Goal: Information Seeking & Learning: Learn about a topic

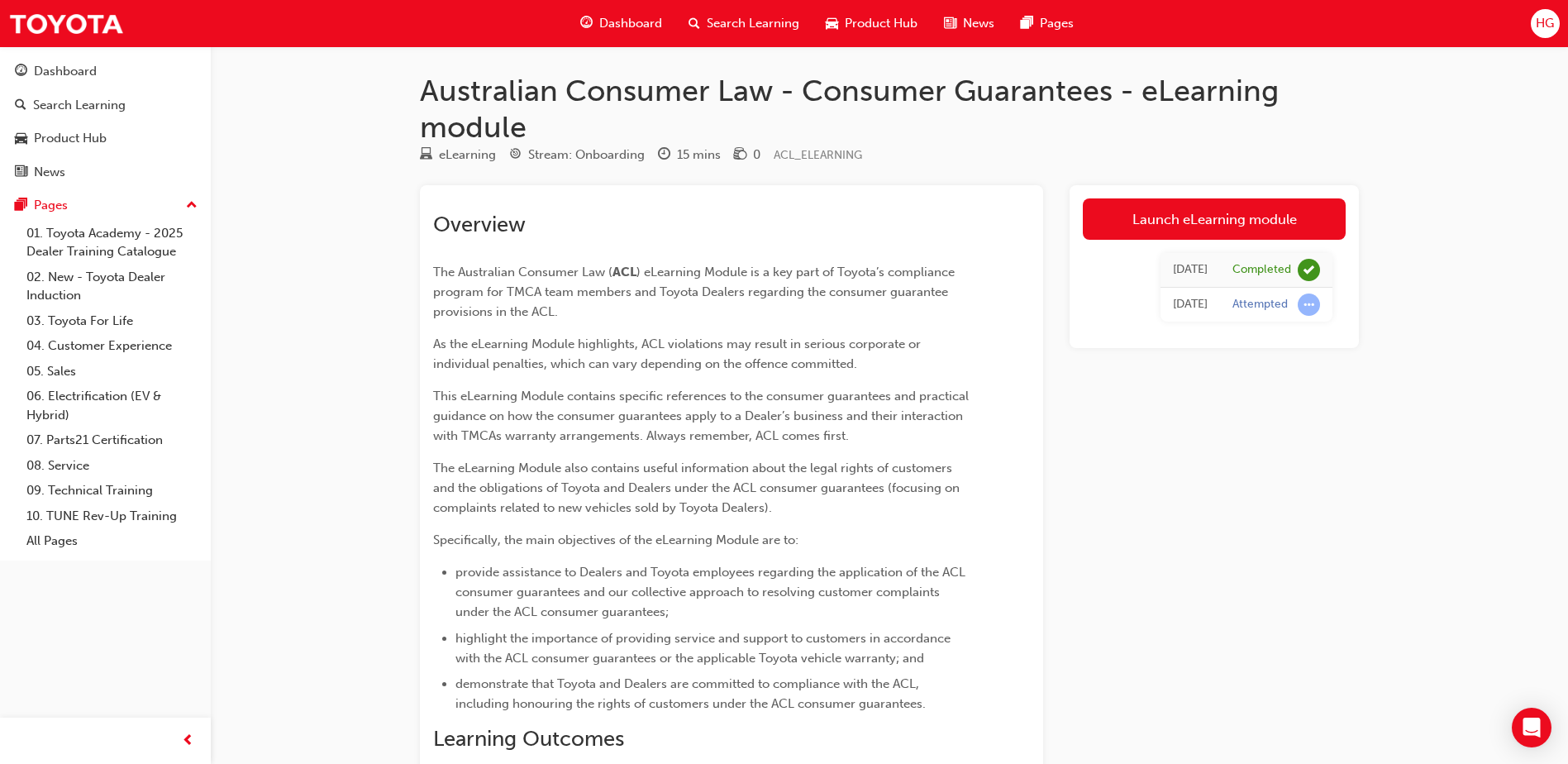
click at [718, 36] on div "Search Learning" at bounding box center [744, 24] width 137 height 34
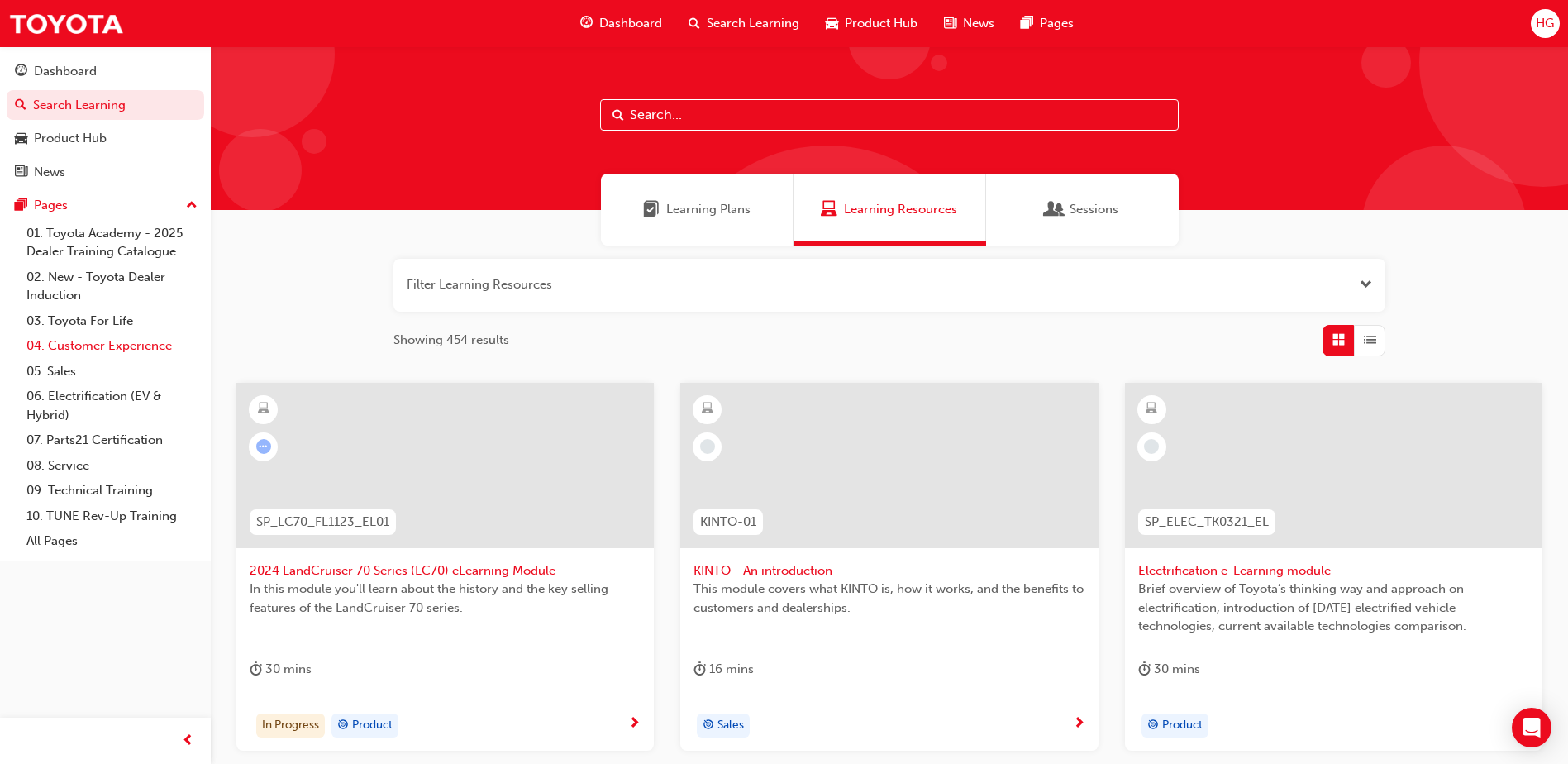
click at [91, 349] on link "04. Customer Experience" at bounding box center [111, 346] width 184 height 26
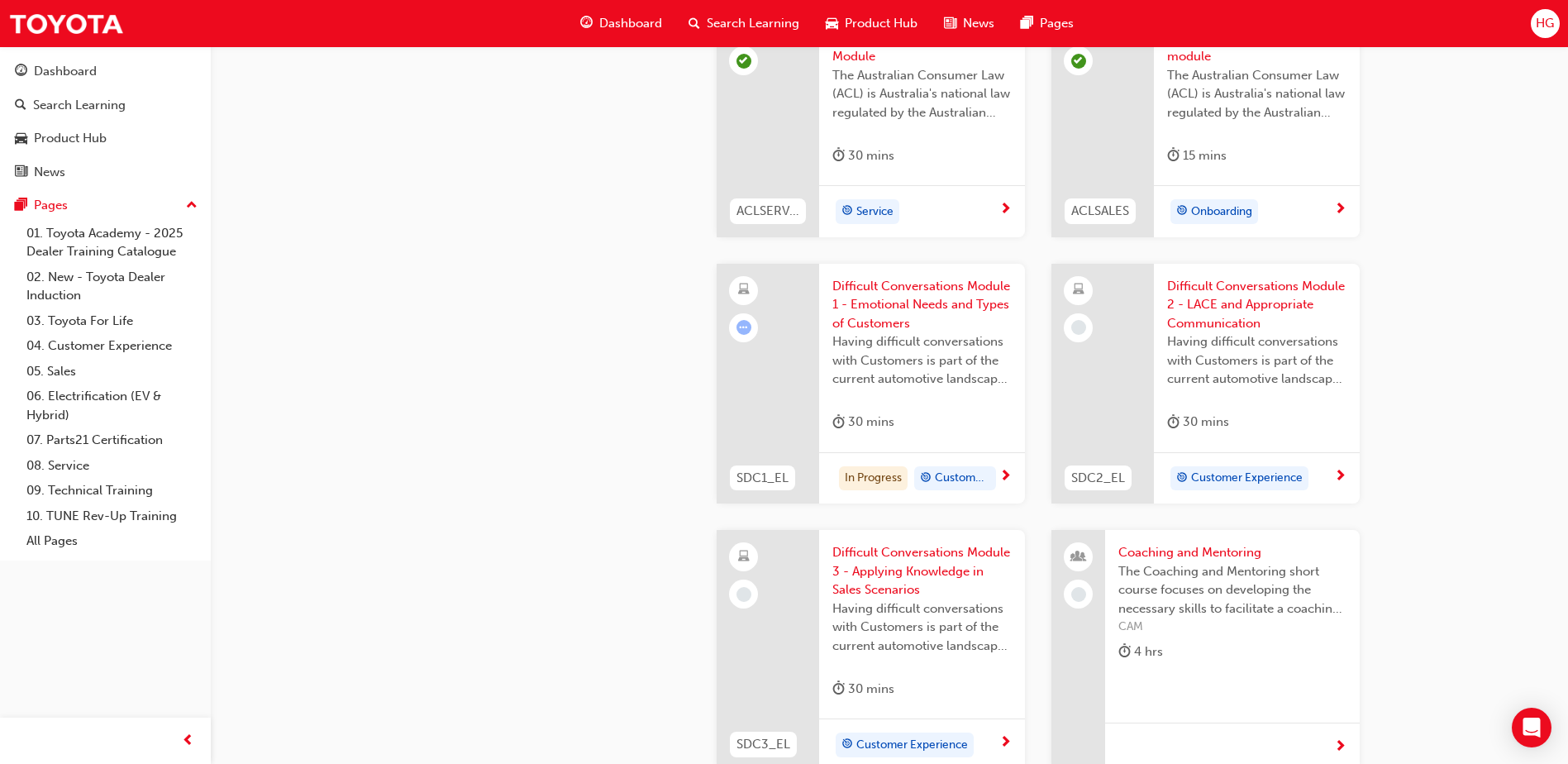
scroll to position [1406, 0]
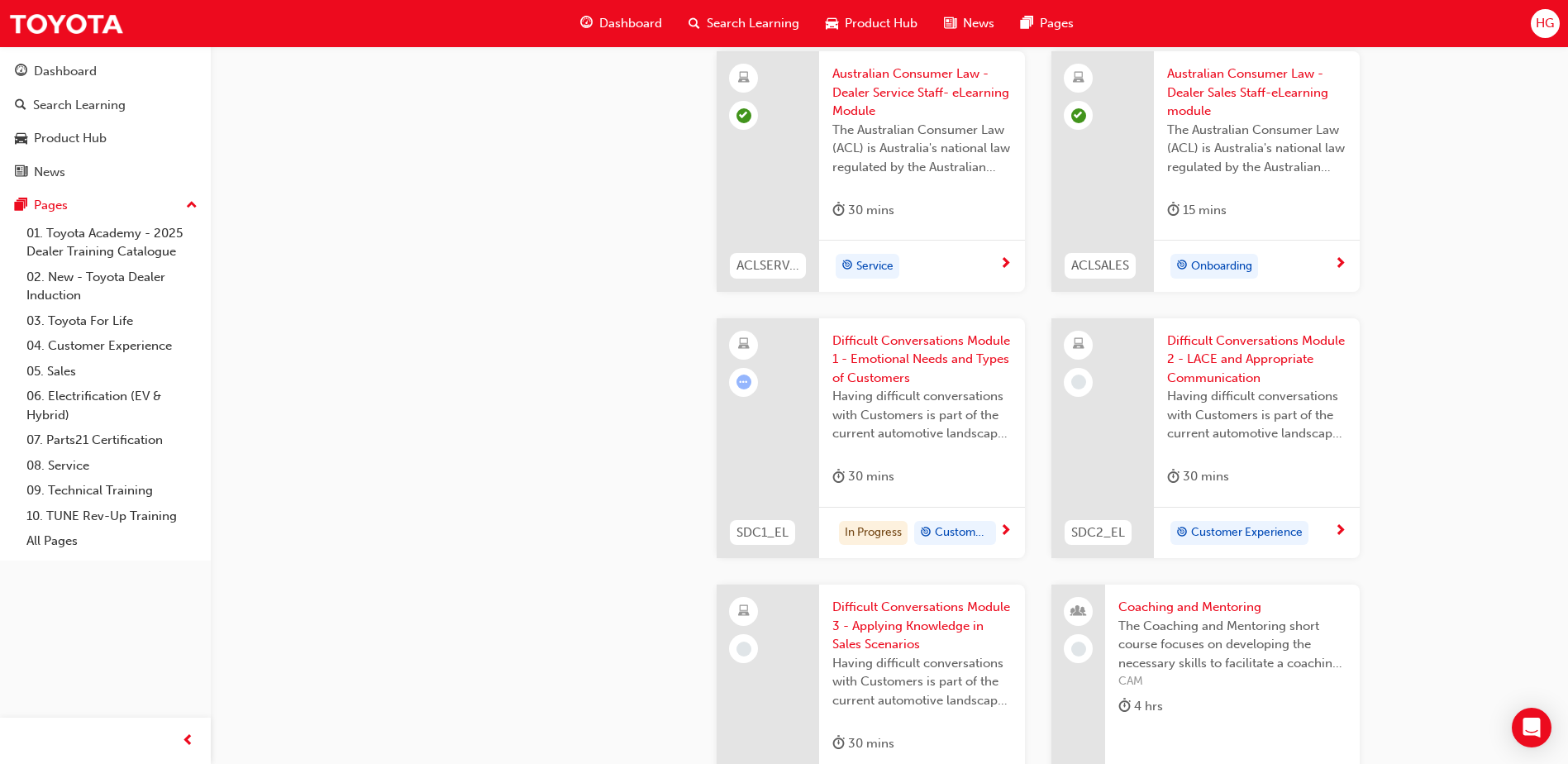
click at [941, 357] on span "Difficult Conversations Module 1 - Emotional Needs and Types of Customers" at bounding box center [921, 360] width 179 height 57
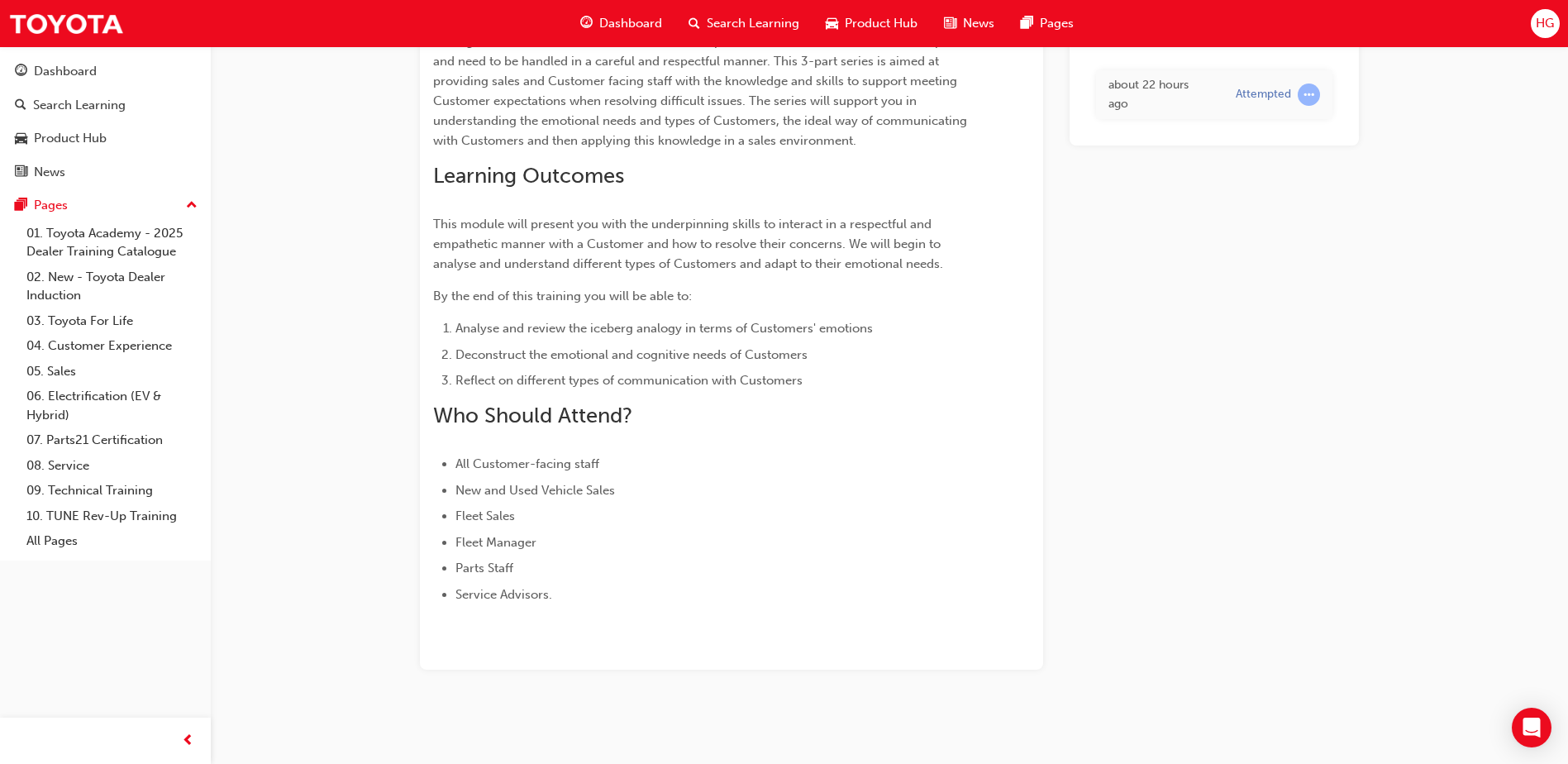
scroll to position [230, 0]
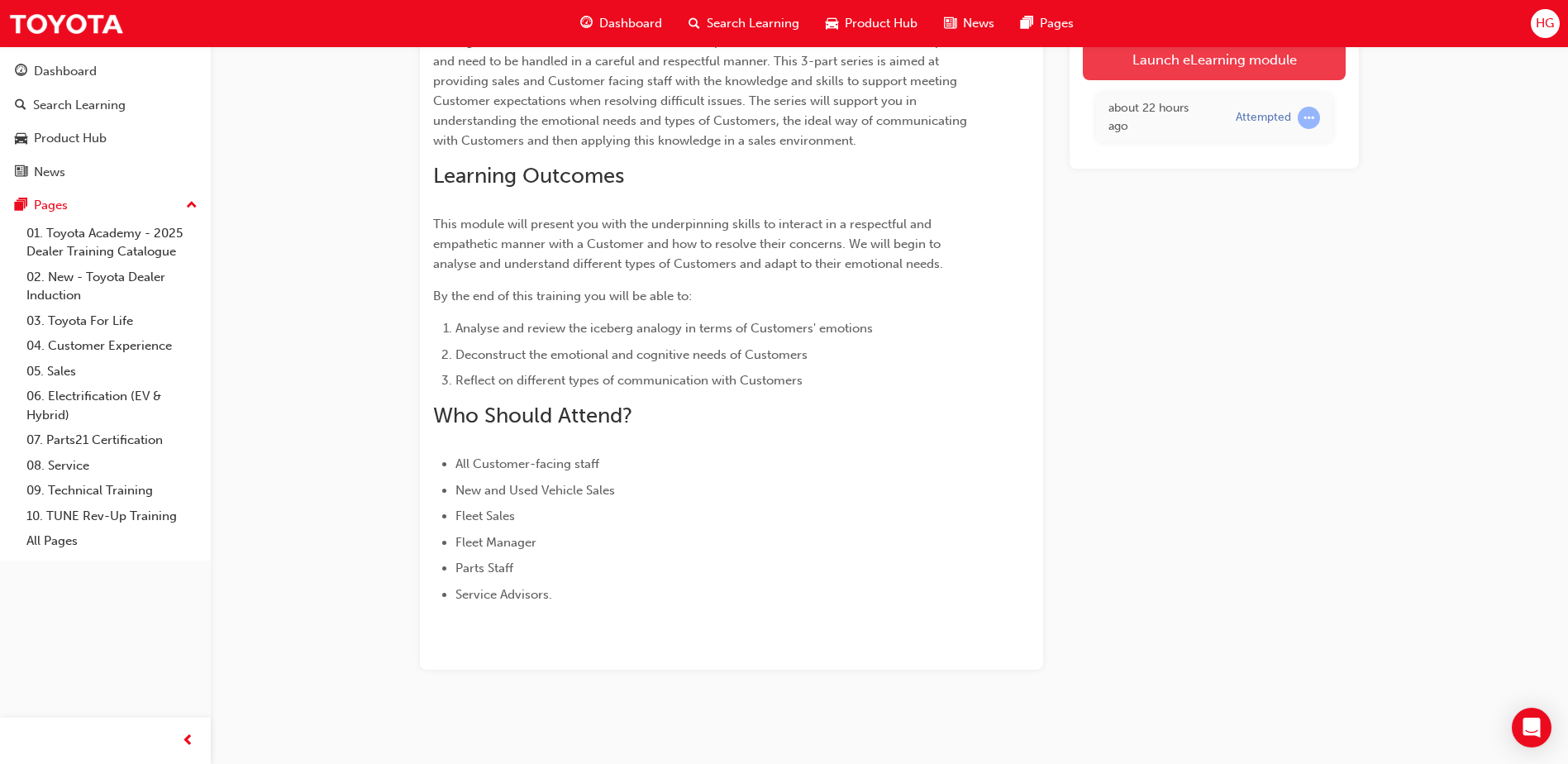
click at [1238, 62] on link "Launch eLearning module" at bounding box center [1213, 58] width 263 height 41
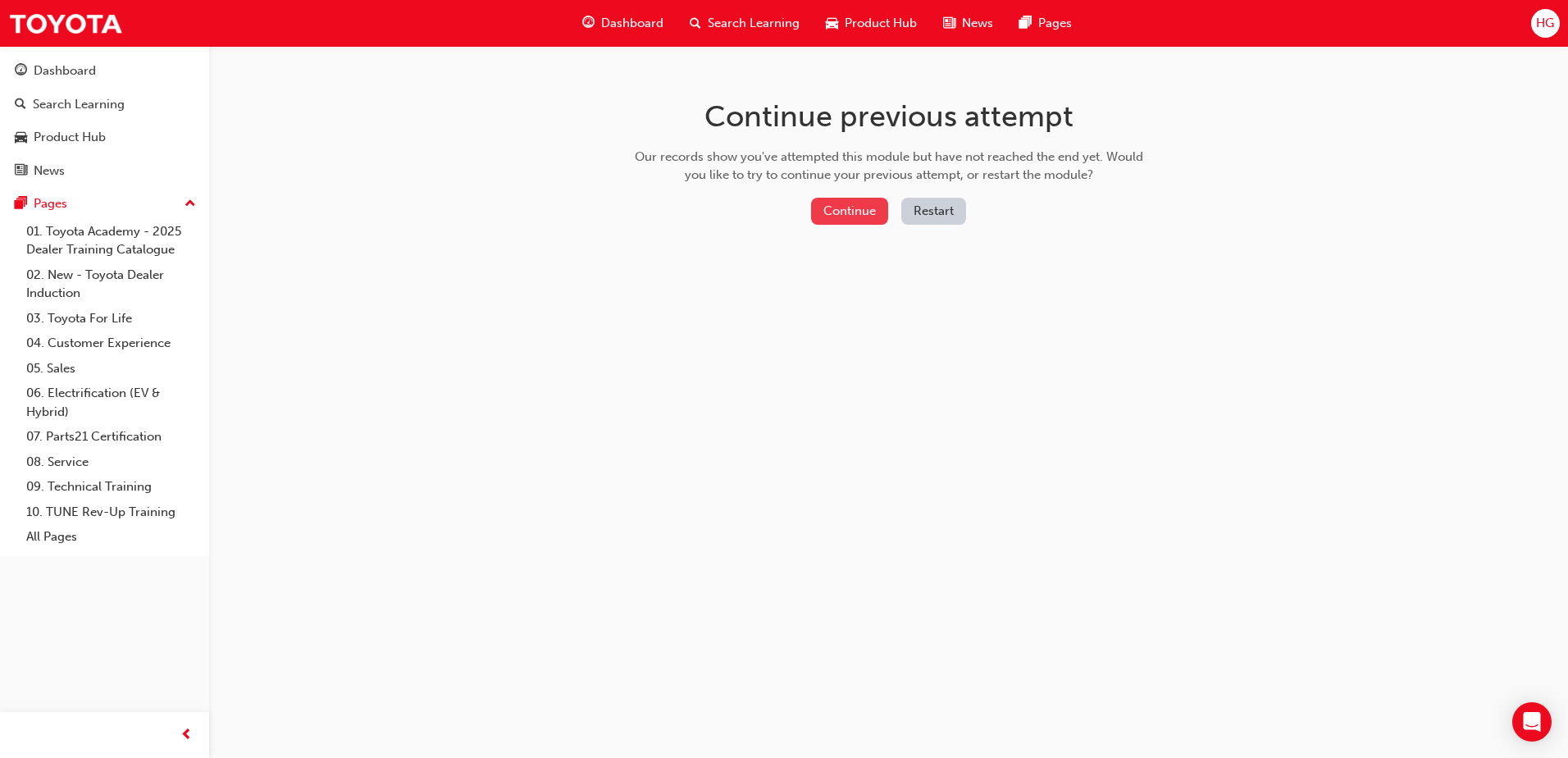
click at [852, 205] on button "Continue" at bounding box center [850, 212] width 77 height 27
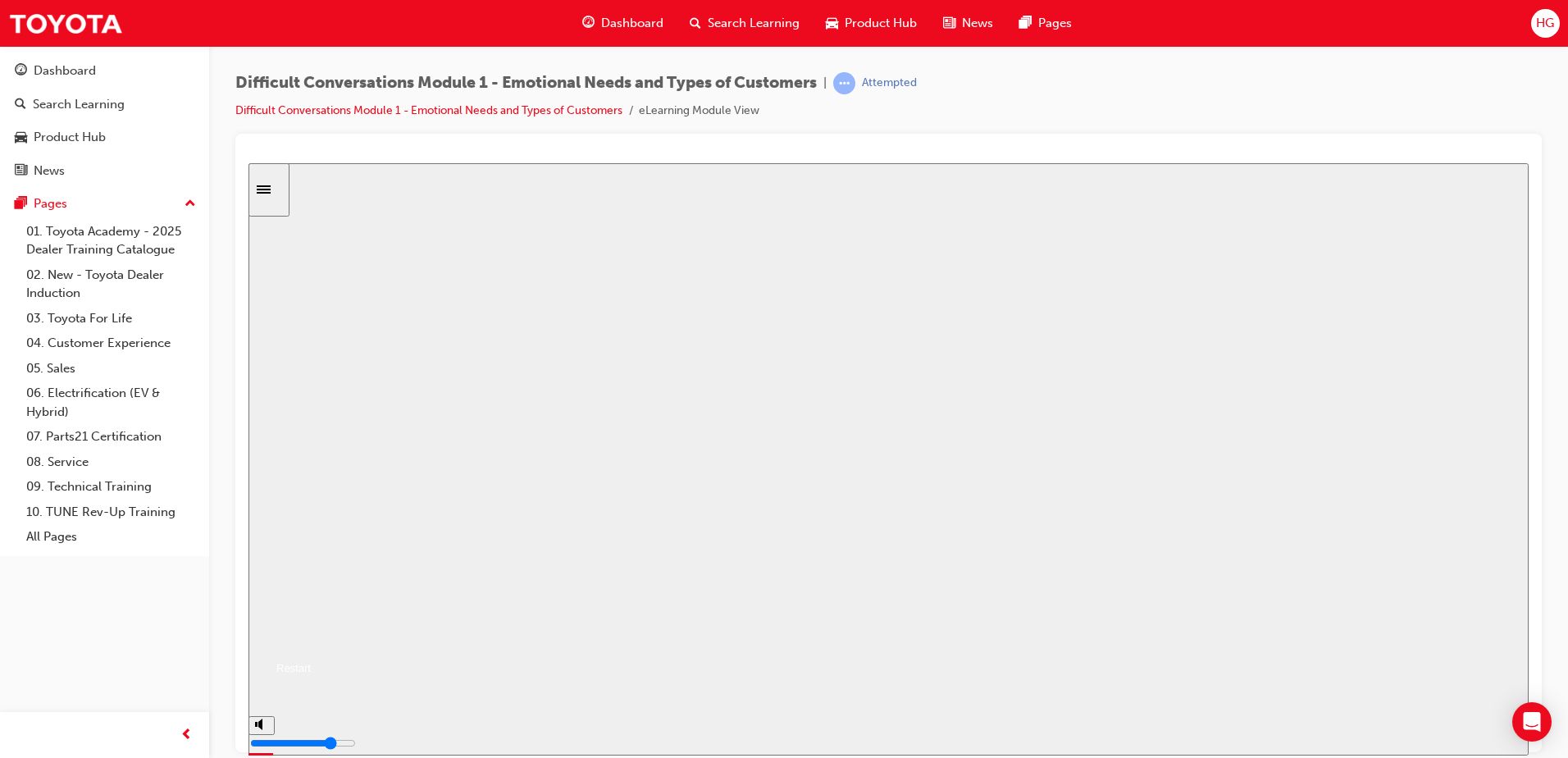
click at [311, 638] on button "Resume" at bounding box center [279, 648] width 62 height 20
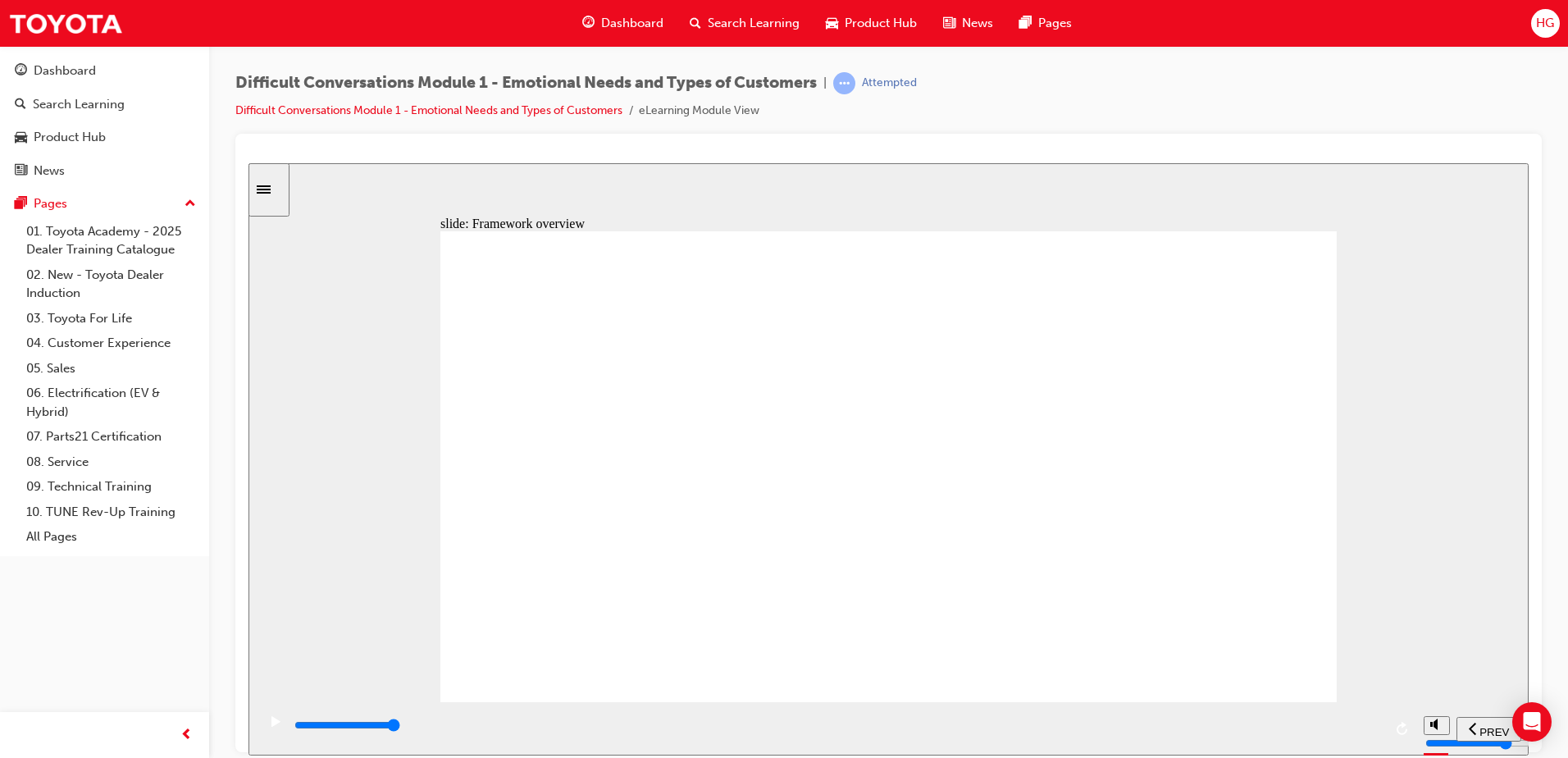
click at [1248, 171] on div "slide: Alternatives Framework of Guest Needs 0d5381 Rectangle 1 Rectangle 1 Mul…" at bounding box center [888, 458] width 1281 height 592
click at [274, 316] on div "slide: Alternatives Rectangle 1 Use this wording because… This allows the Guest…" at bounding box center [888, 458] width 1281 height 592
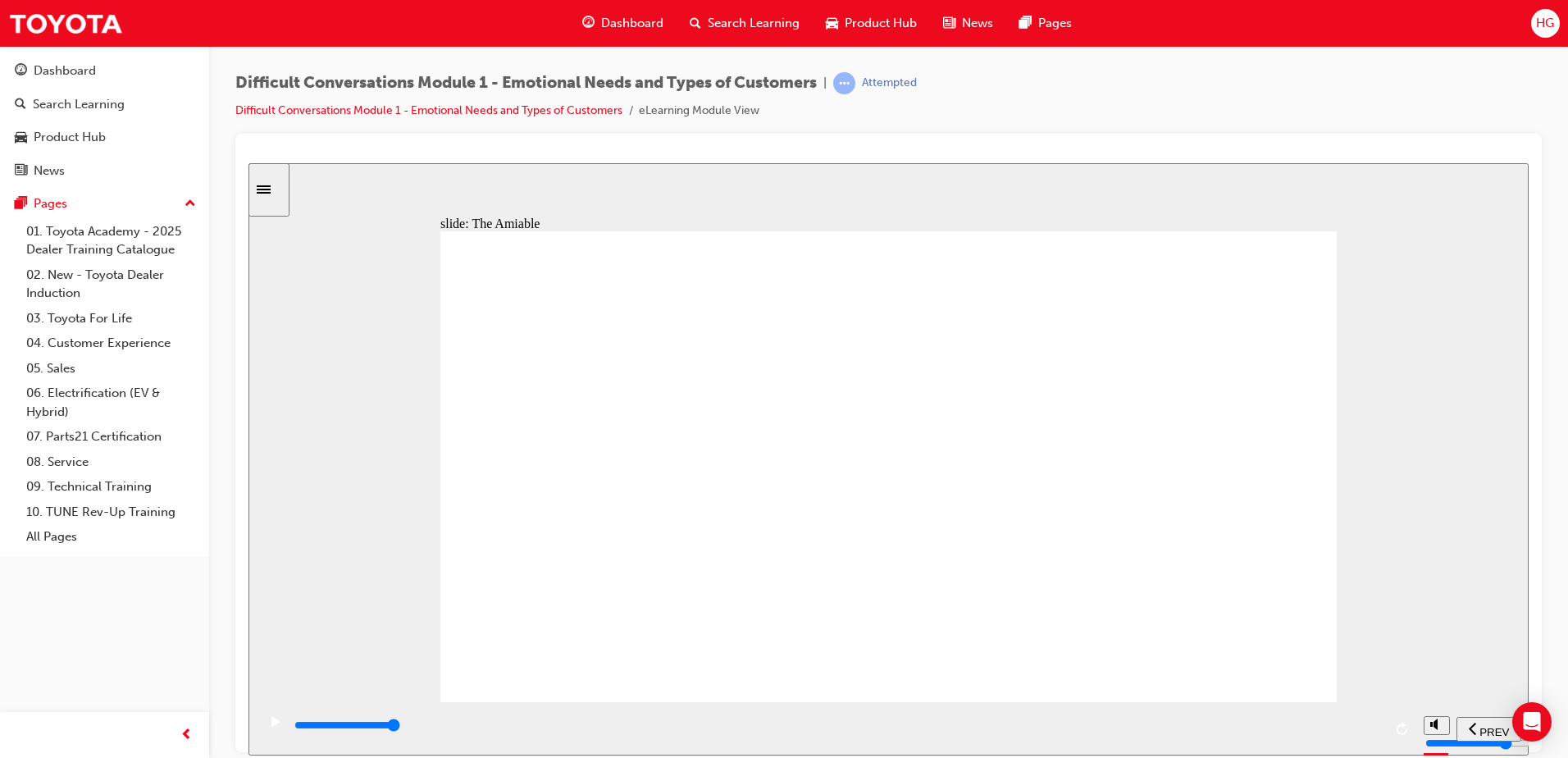
type input "64000"
